Goal: Task Accomplishment & Management: Use online tool/utility

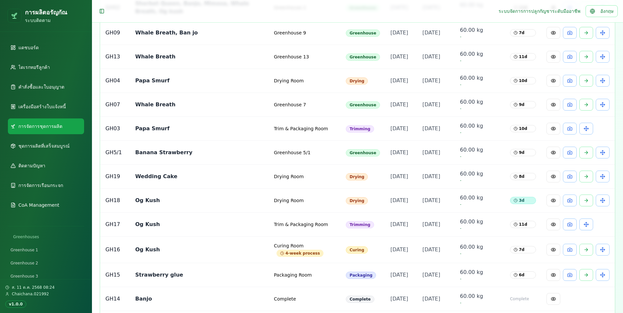
scroll to position [690, 0]
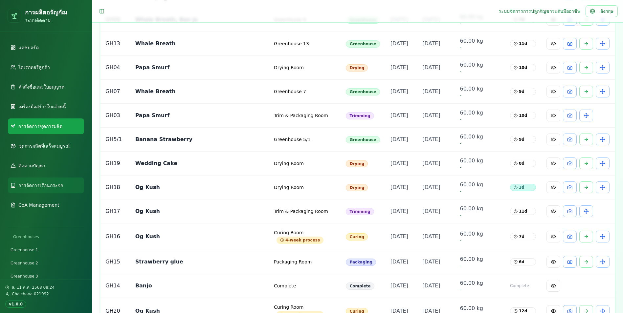
click at [61, 185] on link "การจัดการเรือนกระจก" at bounding box center [46, 186] width 76 height 16
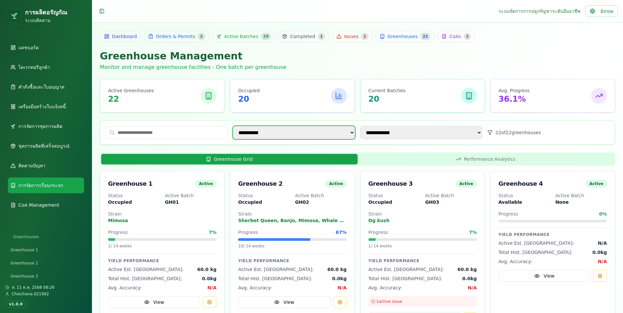
click at [318, 136] on select "**********" at bounding box center [294, 132] width 122 height 13
click at [208, 135] on input at bounding box center [166, 132] width 122 height 13
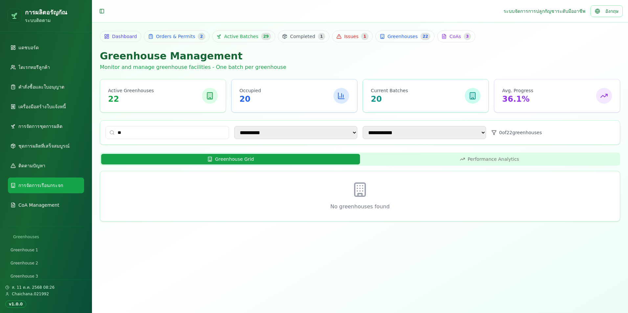
type input "*"
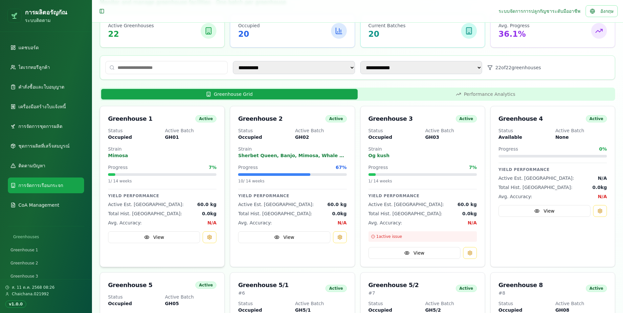
scroll to position [66, 0]
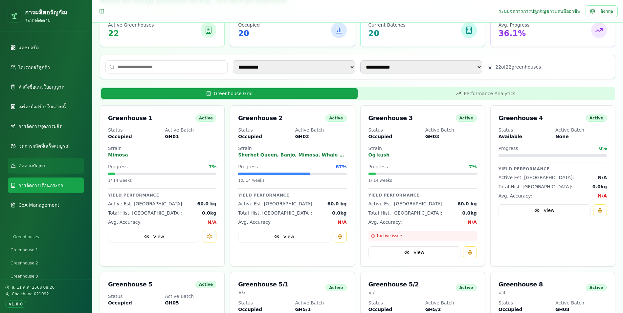
click at [43, 167] on span "ติดตามปัญหา" at bounding box center [31, 166] width 27 height 7
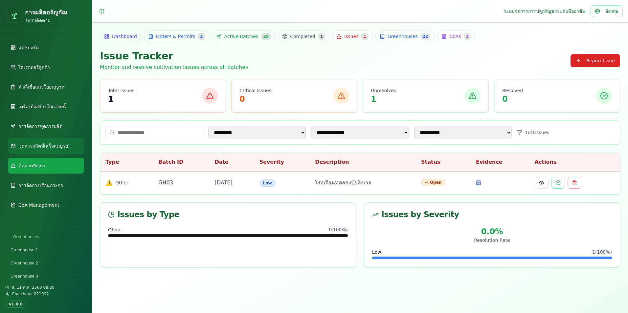
click at [48, 142] on link "ชุดการผลิตที่เสร็จ[PERSON_NAME]" at bounding box center [46, 146] width 76 height 16
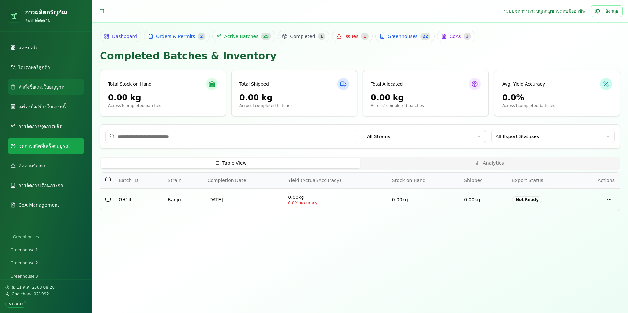
click at [64, 91] on link "คำสั่งซื้อและใบอนุญาต" at bounding box center [46, 87] width 76 height 16
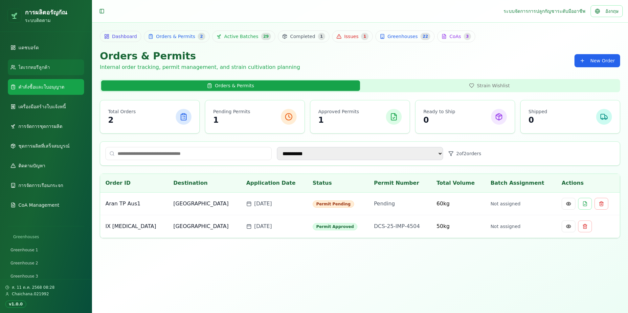
click at [65, 72] on link "ไดเรกทอรีลูกค้า" at bounding box center [46, 67] width 76 height 16
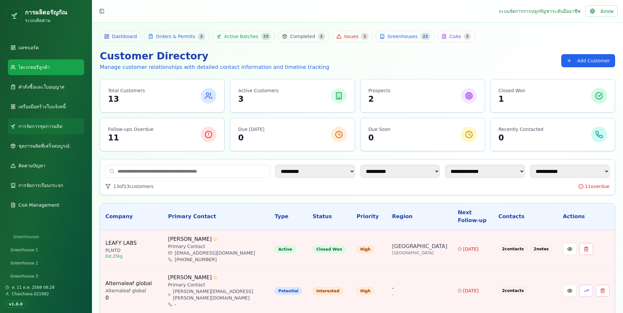
click at [63, 123] on link "การจัดการชุดการผลิต" at bounding box center [46, 127] width 76 height 16
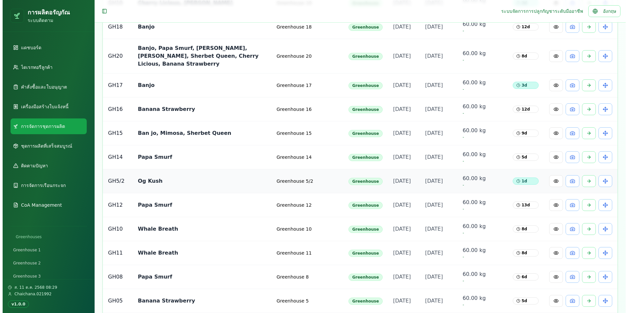
scroll to position [329, 0]
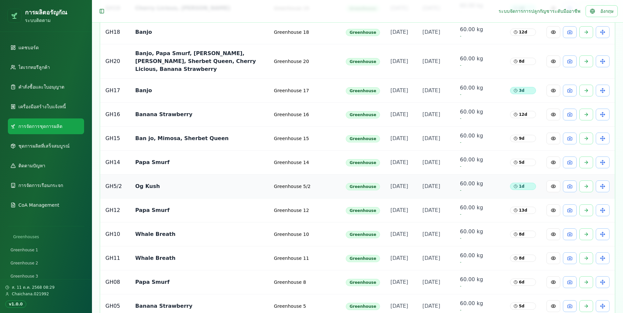
click at [215, 199] on td "Og Kush" at bounding box center [199, 187] width 139 height 24
click at [559, 193] on button at bounding box center [554, 187] width 14 height 12
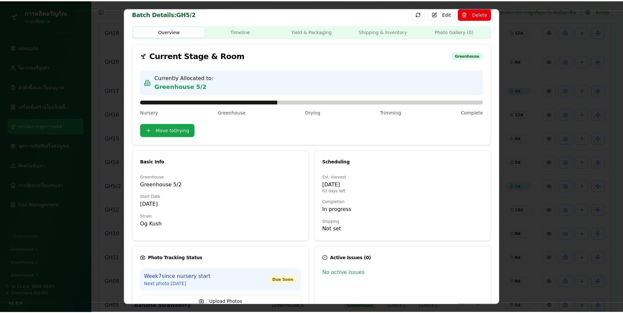
scroll to position [0, 0]
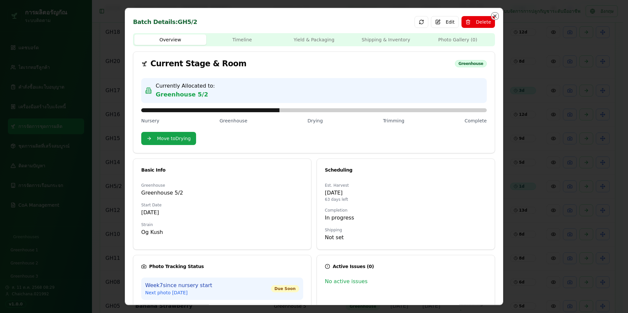
click at [492, 14] on icon "button" at bounding box center [494, 15] width 5 height 5
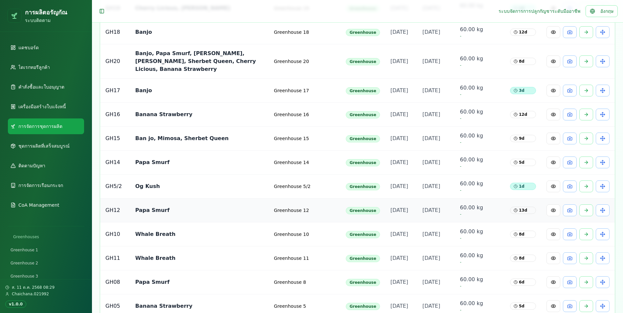
click at [208, 223] on td "Papa Smurf" at bounding box center [199, 211] width 139 height 24
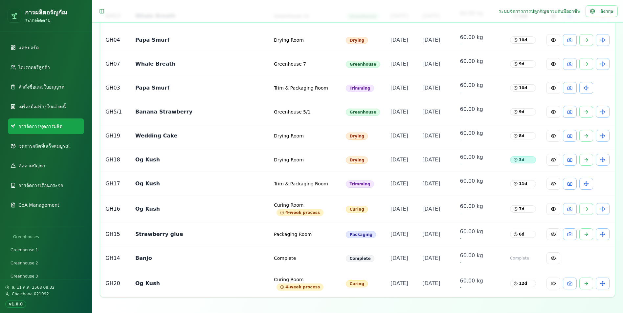
scroll to position [778, 0]
click at [249, 14] on div "Toggle Sidebar ระบบจัดการการปลูกกัญชาระดับมืออาชีพ อังกฤษ" at bounding box center [357, 11] width 521 height 12
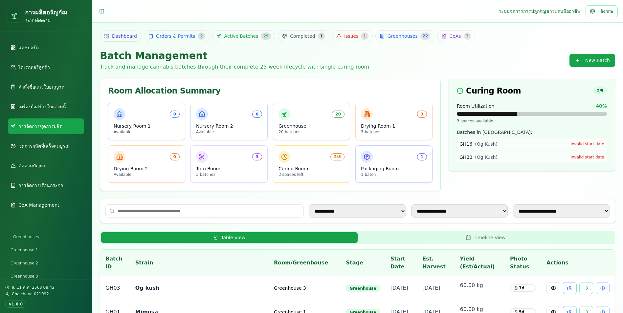
scroll to position [0, 0]
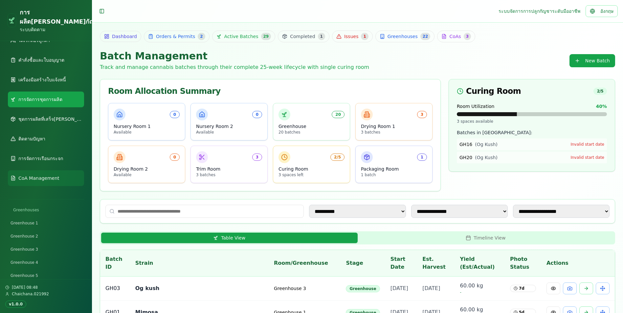
scroll to position [36, 0]
